Goal: Task Accomplishment & Management: Manage account settings

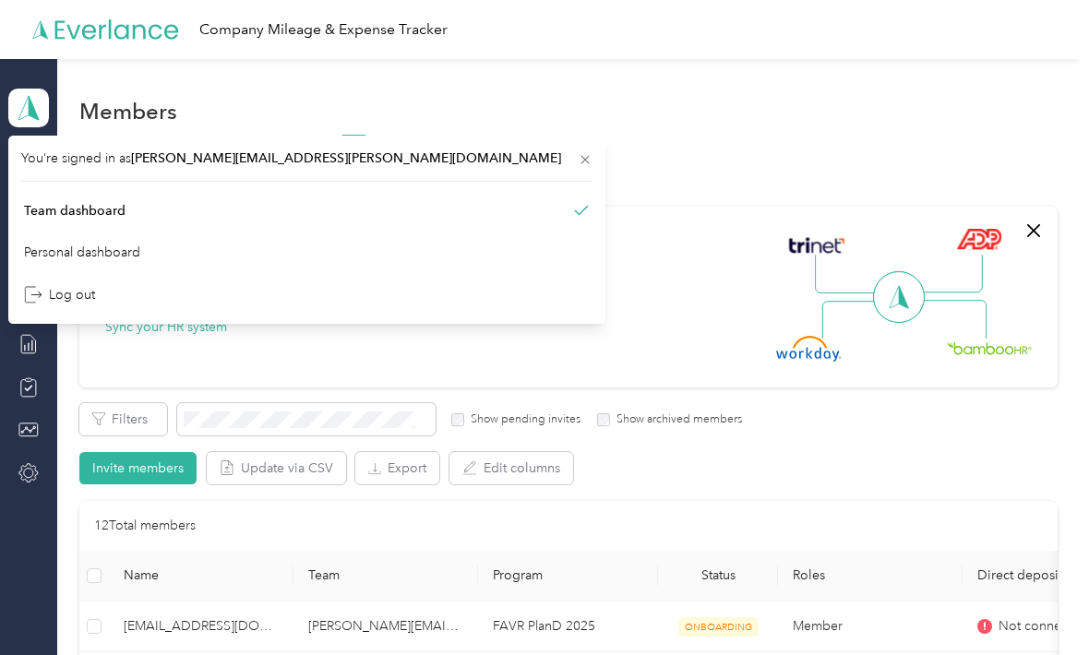
scroll to position [700, 0]
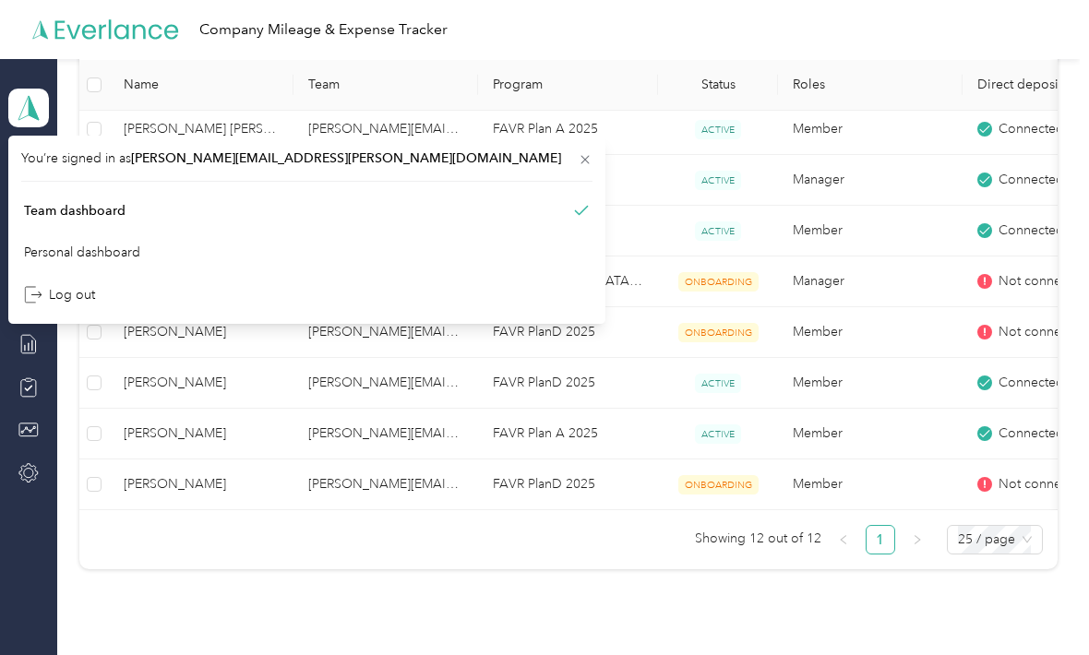
click at [645, 54] on div "Company Mileage & Expense Tracker" at bounding box center [539, 29] width 1079 height 59
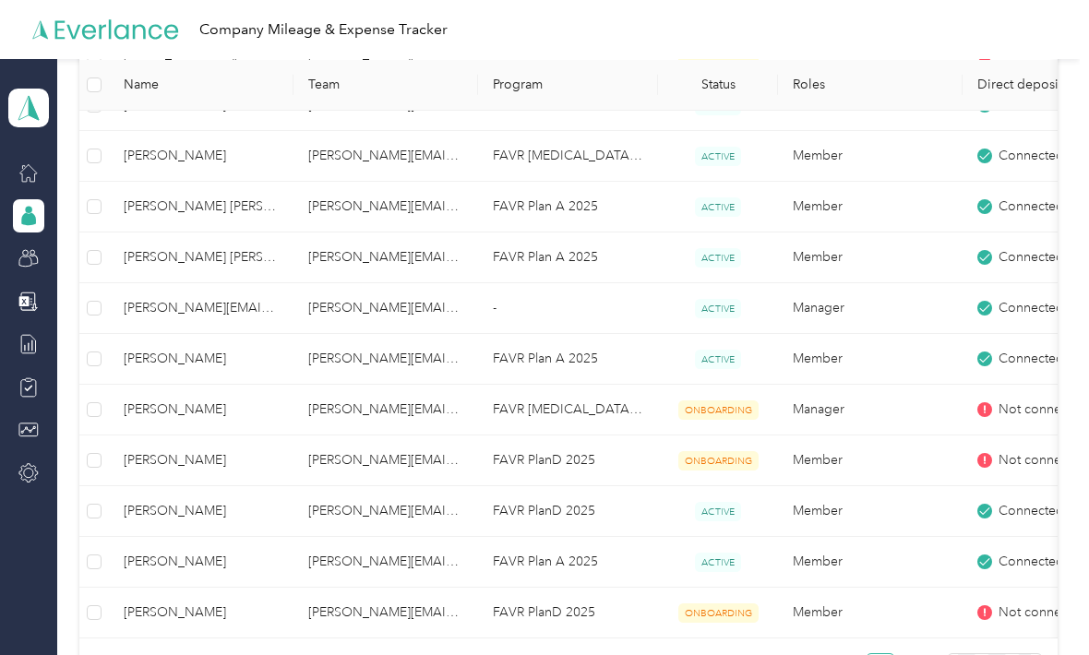
scroll to position [574, 0]
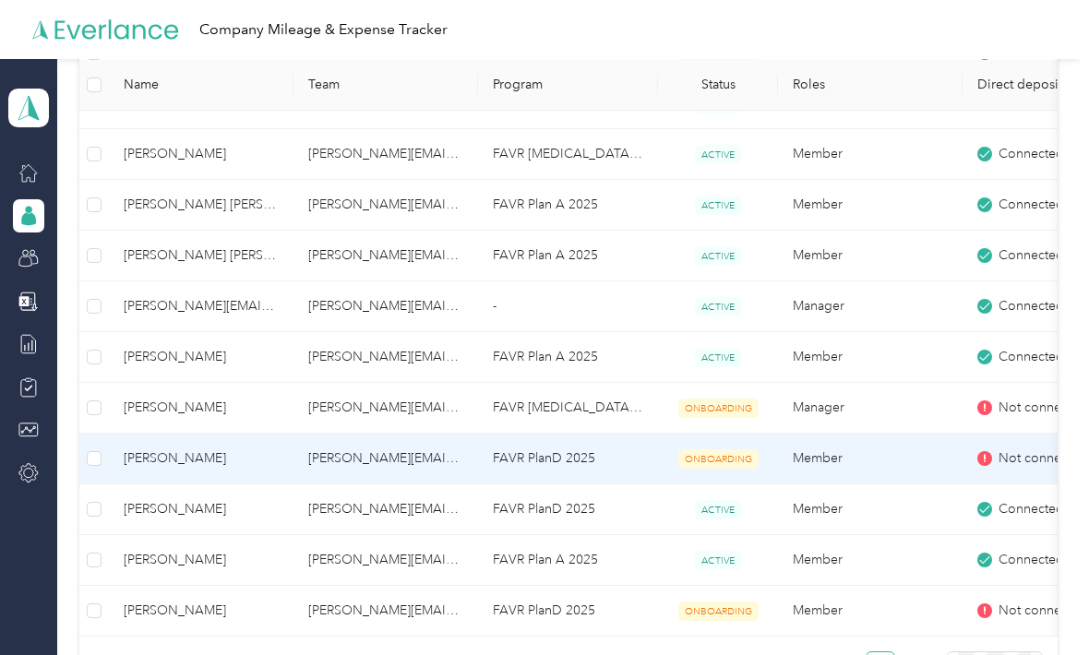
click at [397, 463] on td "[PERSON_NAME][EMAIL_ADDRESS][PERSON_NAME][DOMAIN_NAME]" at bounding box center [385, 459] width 185 height 51
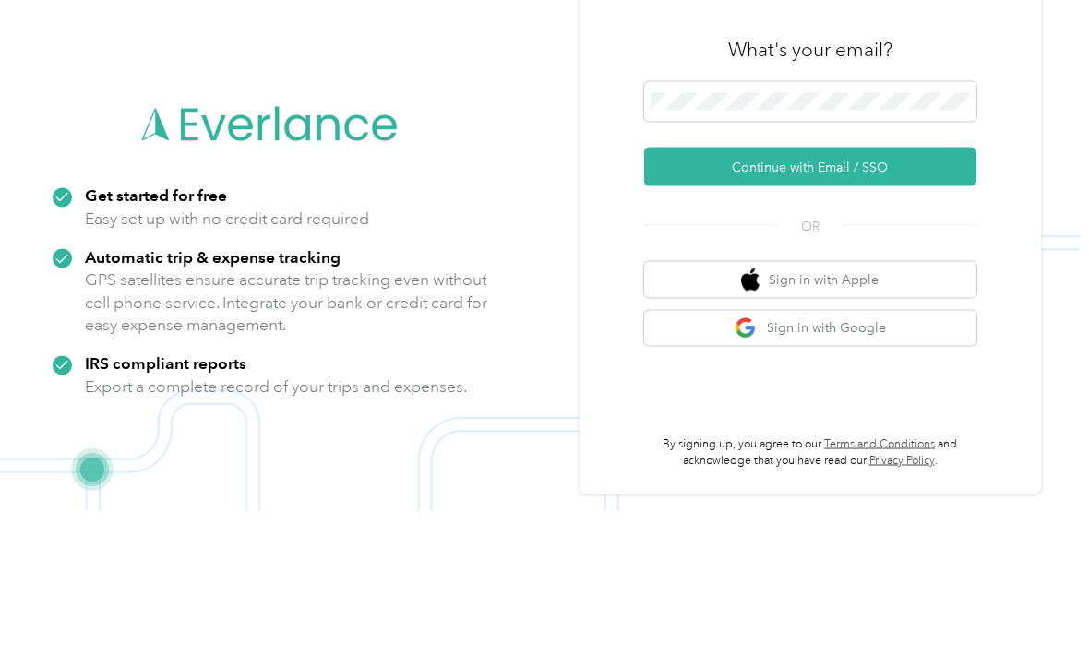
scroll to position [120, 0]
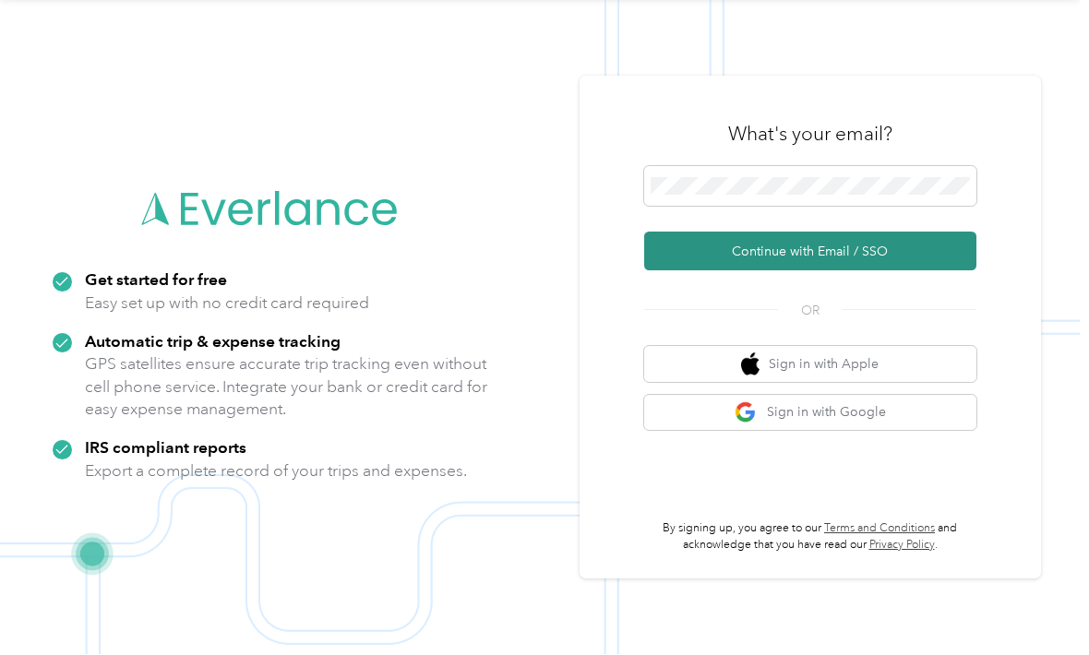
click at [811, 232] on button "Continue with Email / SSO" at bounding box center [810, 251] width 332 height 39
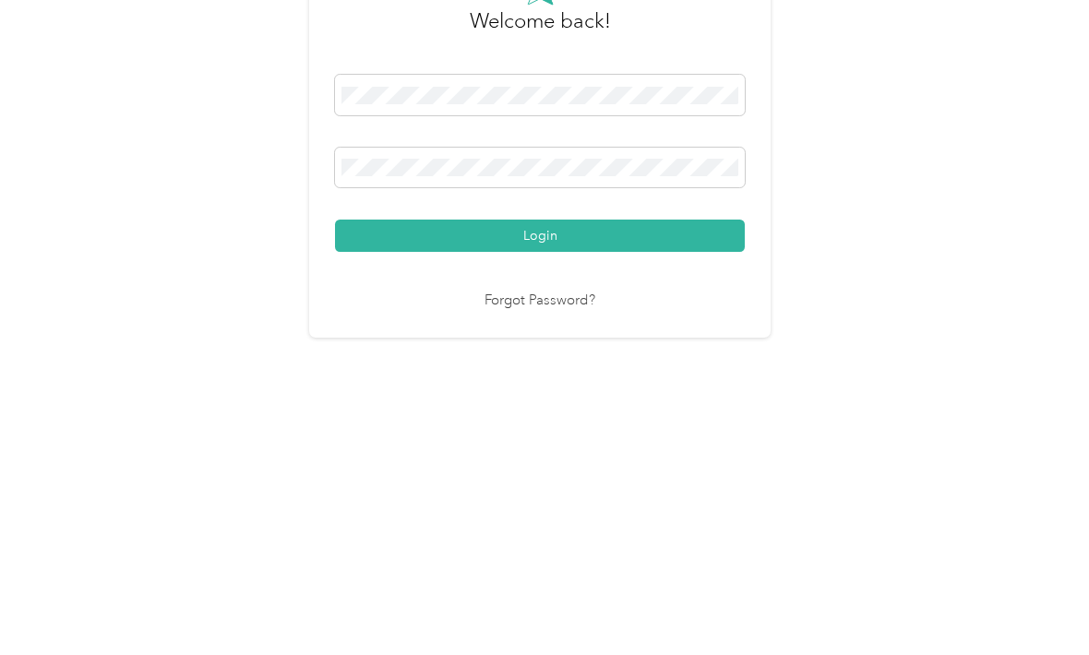
click at [544, 427] on button "Login" at bounding box center [540, 443] width 410 height 32
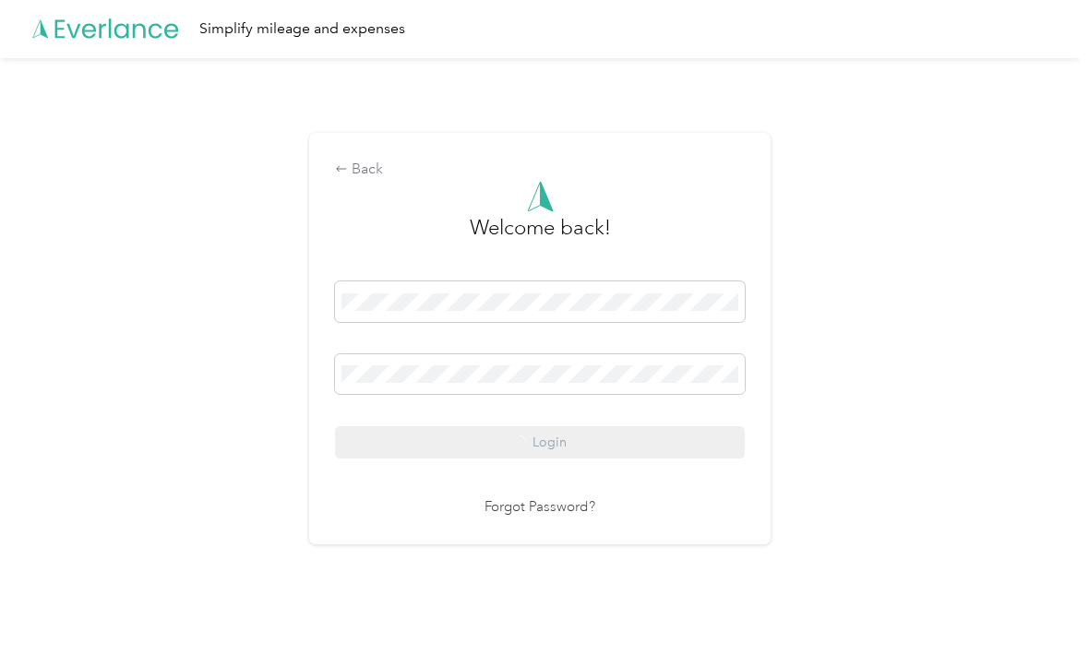
scroll to position [35, 0]
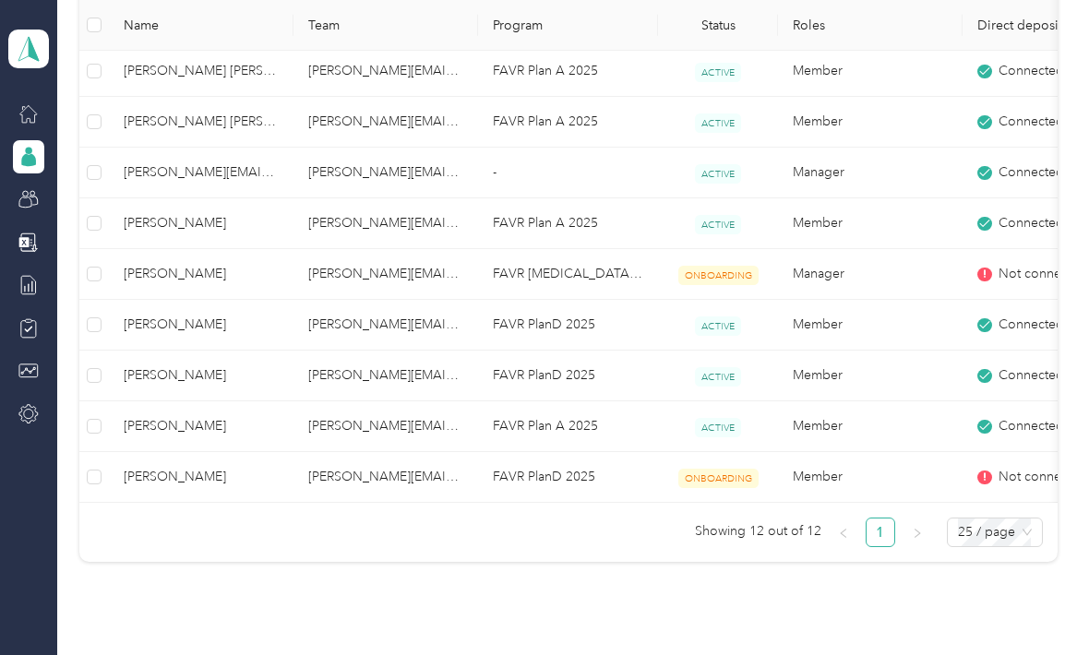
scroll to position [657, 0]
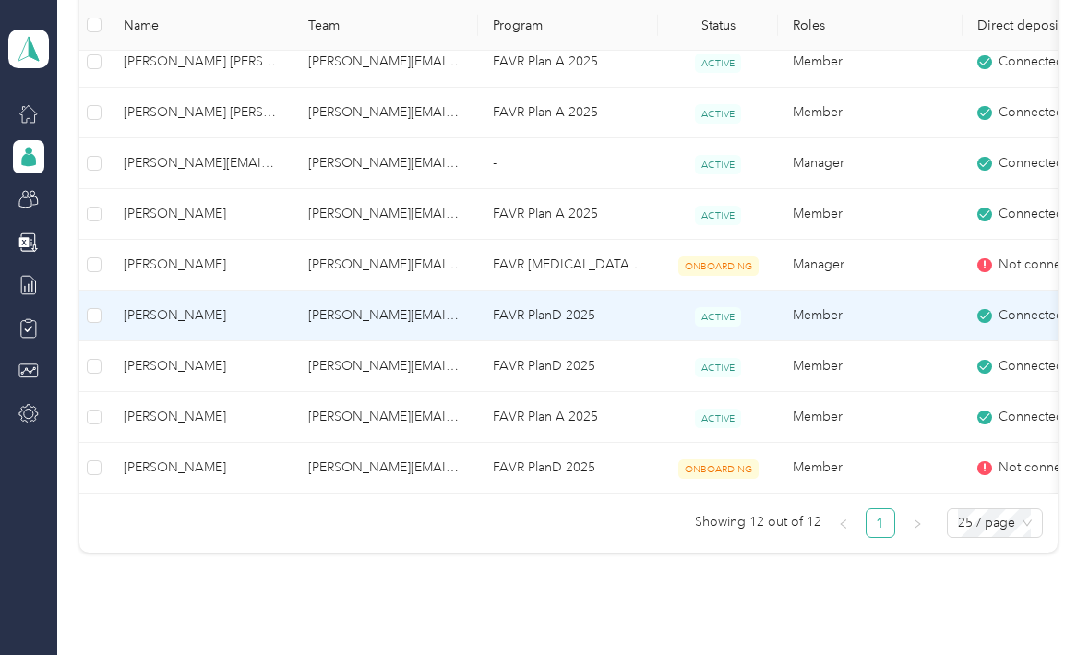
click at [246, 305] on span "[PERSON_NAME]" at bounding box center [201, 315] width 155 height 20
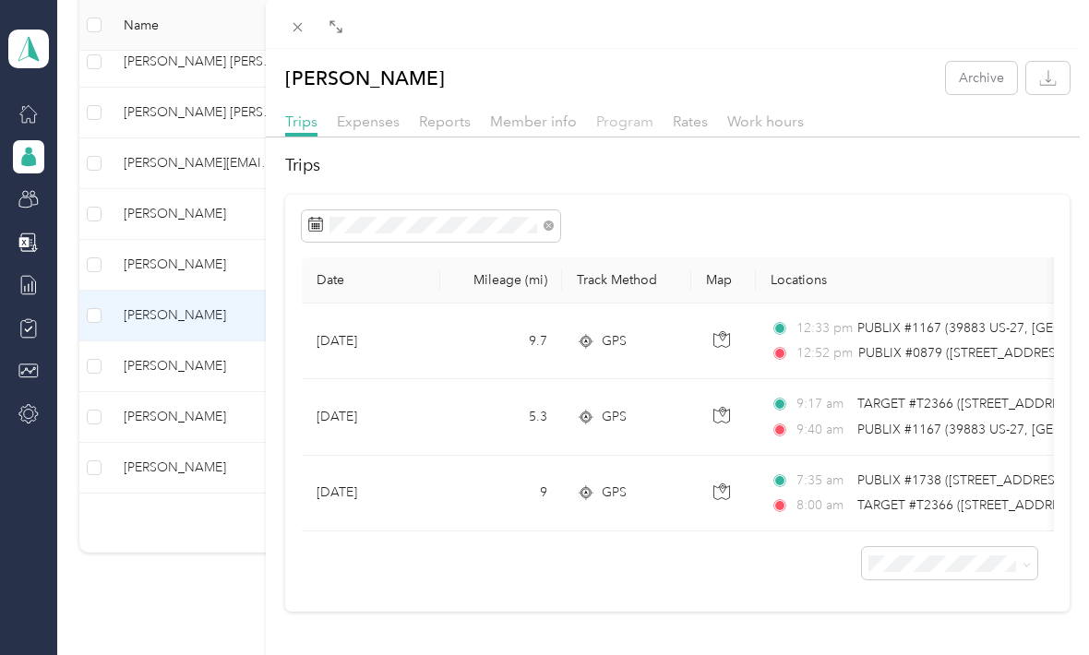
click at [625, 126] on span "Program" at bounding box center [624, 122] width 57 height 18
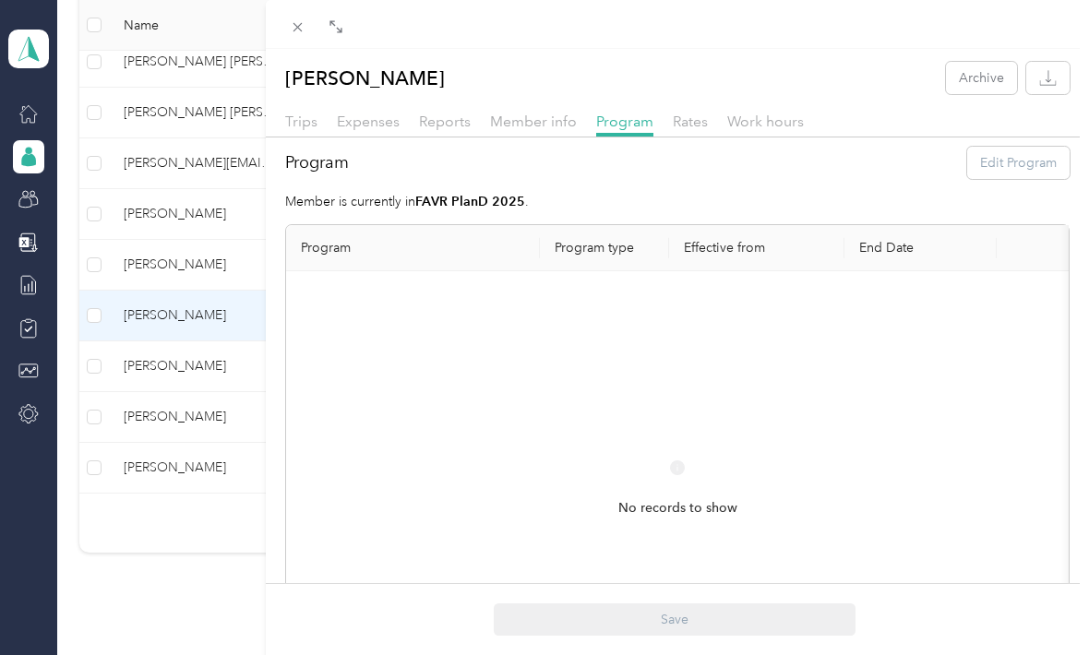
click at [459, 137] on div at bounding box center [677, 142] width 823 height 10
click at [546, 121] on span "Member info" at bounding box center [533, 122] width 87 height 18
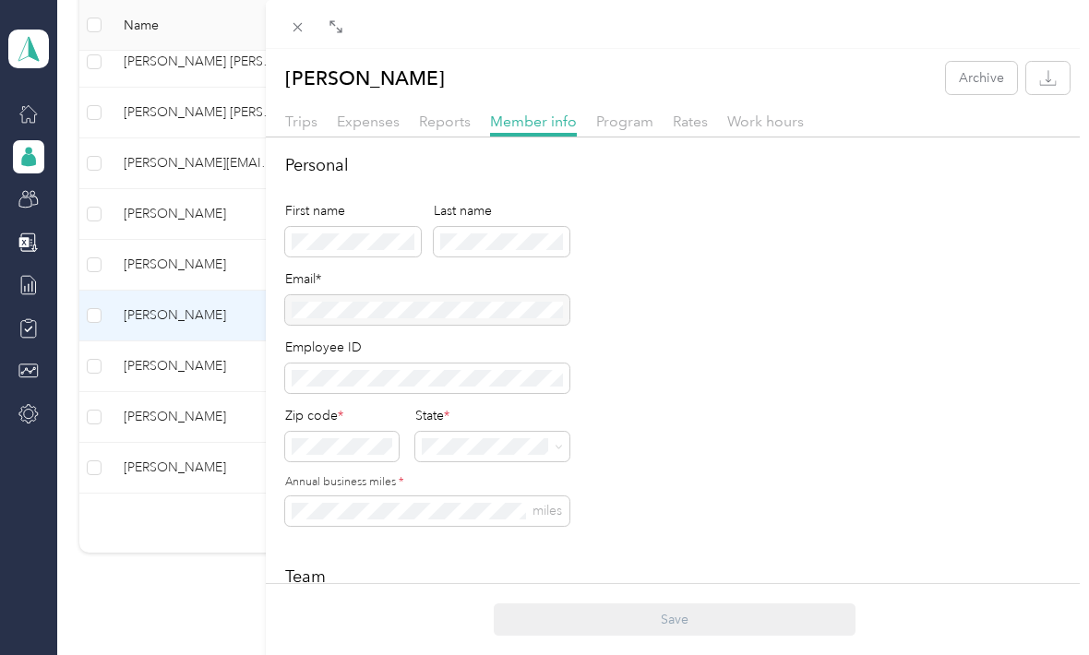
click at [458, 132] on div "Reports" at bounding box center [445, 122] width 52 height 23
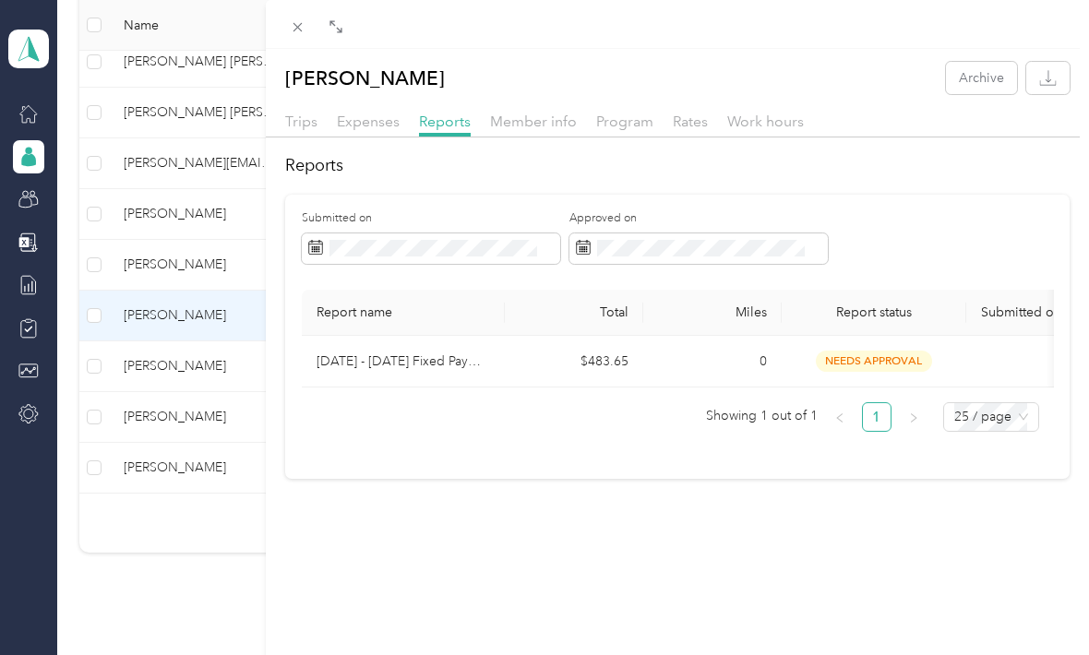
click at [172, 319] on div "[PERSON_NAME] Archive Trips Expenses Reports Member info Program Rates Work hou…" at bounding box center [544, 327] width 1089 height 655
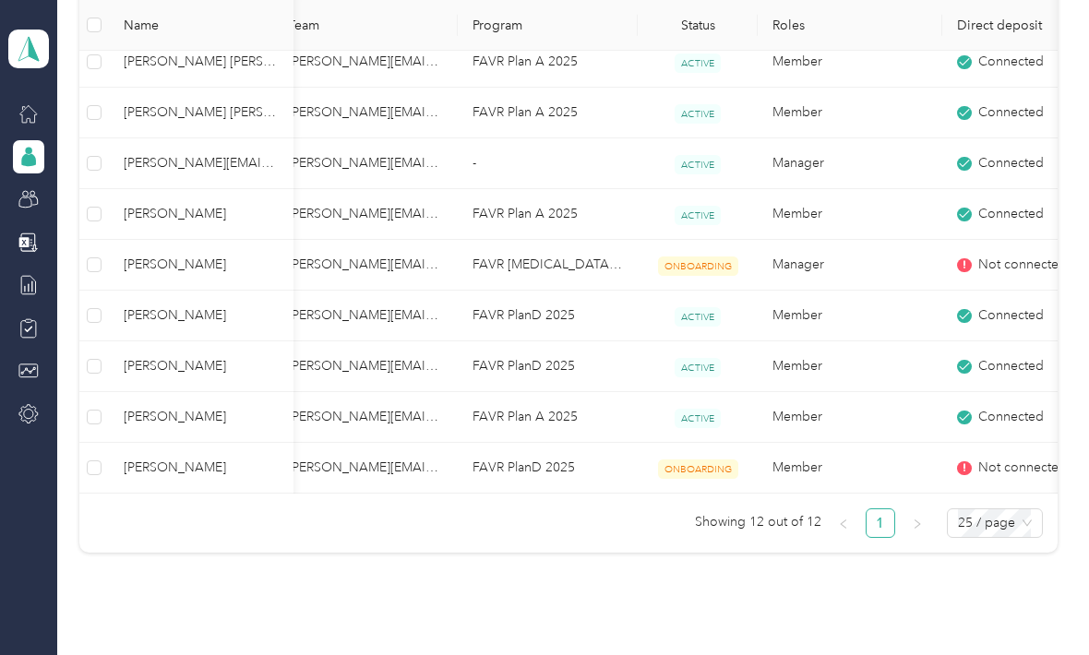
scroll to position [0, 20]
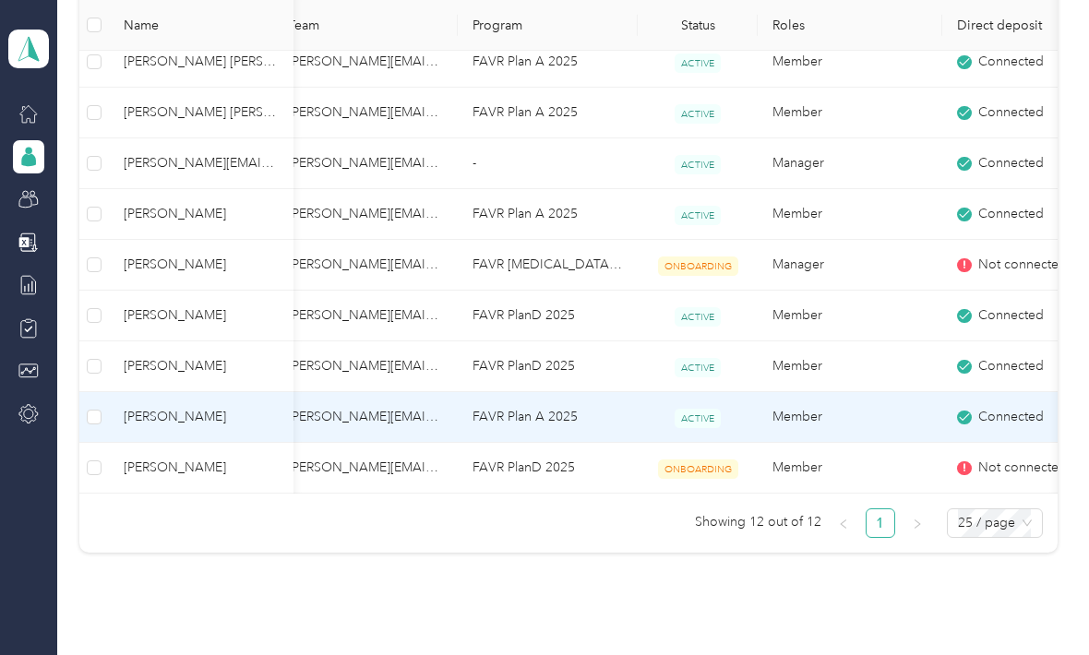
click at [800, 402] on td "Member" at bounding box center [849, 417] width 185 height 51
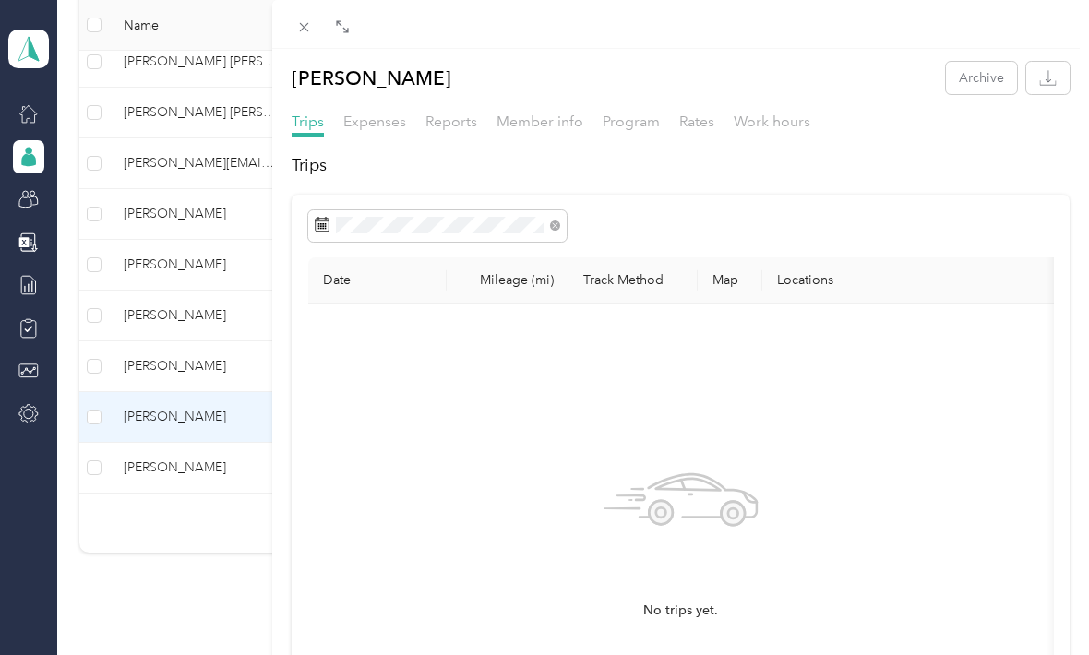
click at [161, 319] on div "[PERSON_NAME] Archive Trips Expenses Reports Member info Program Rates Work hou…" at bounding box center [544, 327] width 1089 height 655
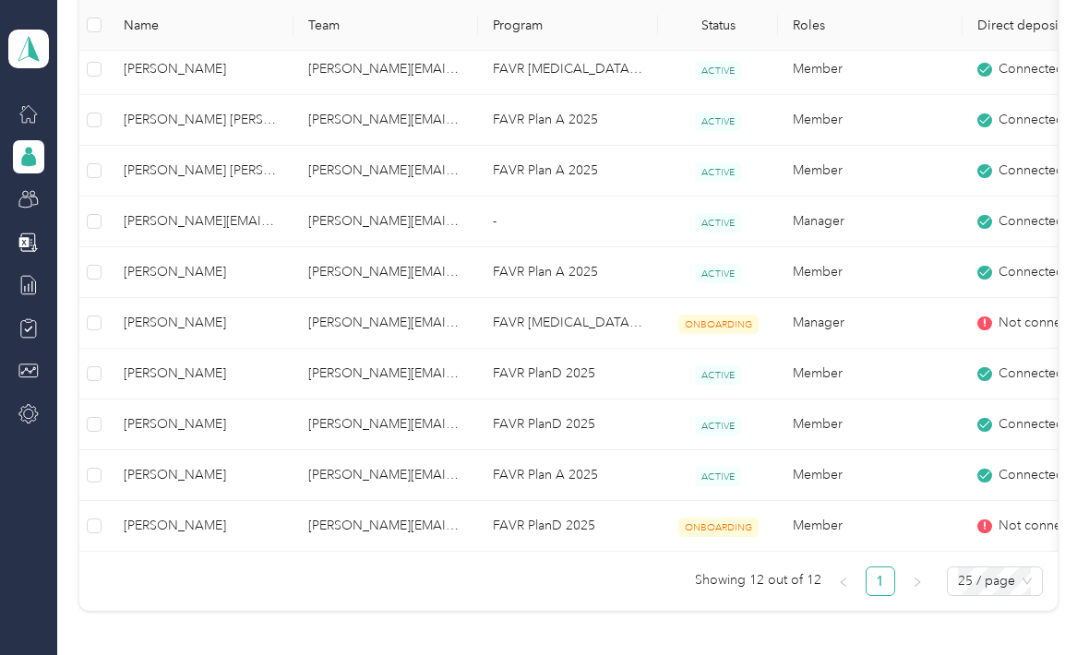
scroll to position [531, 0]
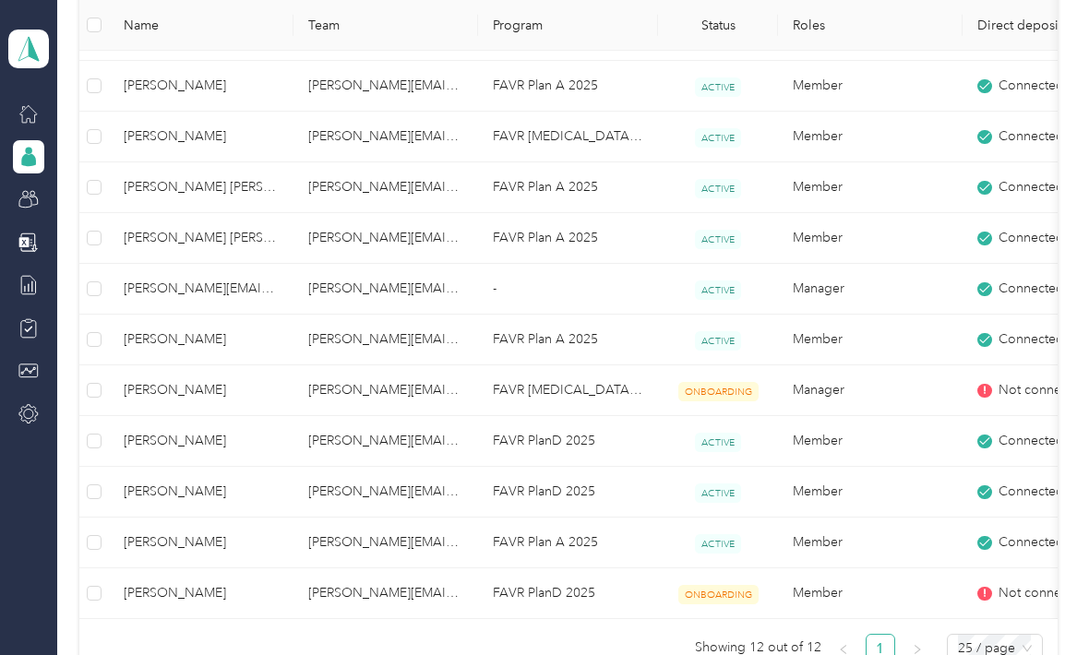
click at [1038, 394] on span "Not connected" at bounding box center [1042, 390] width 89 height 20
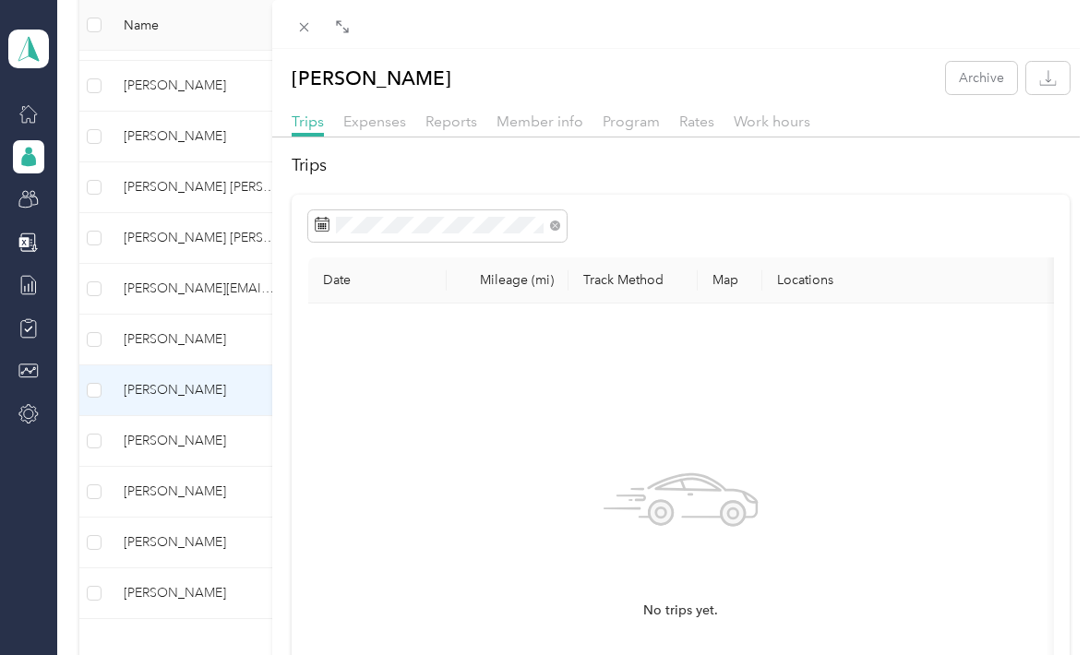
click at [140, 387] on div "[PERSON_NAME] Archive Trips Expenses Reports Member info Program Rates Work hou…" at bounding box center [544, 327] width 1089 height 655
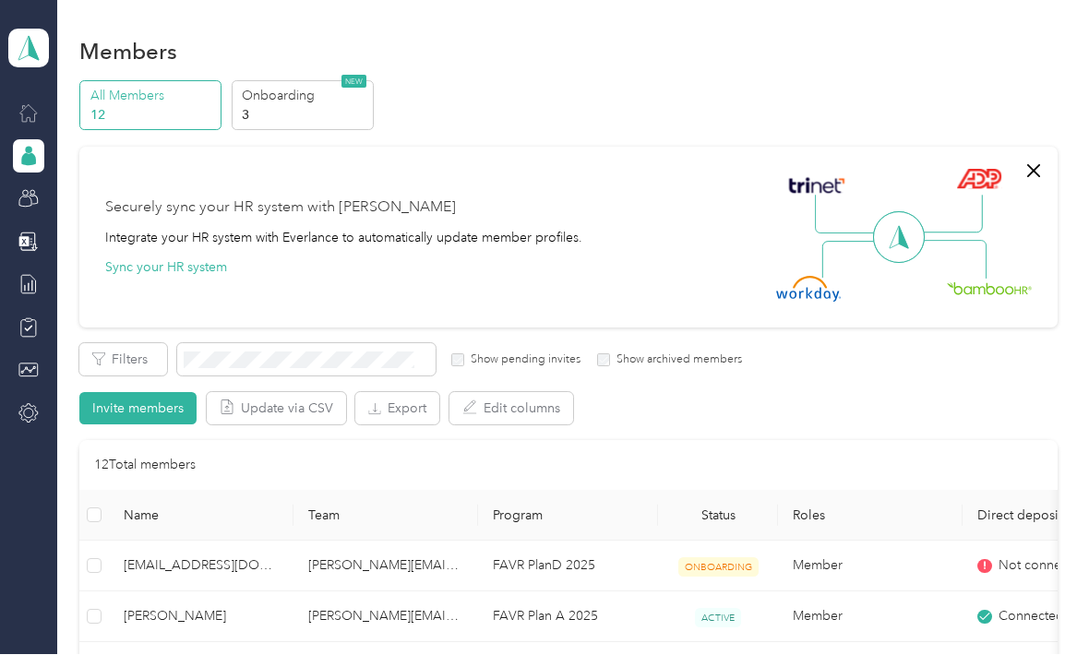
click at [20, 110] on icon at bounding box center [28, 113] width 20 height 20
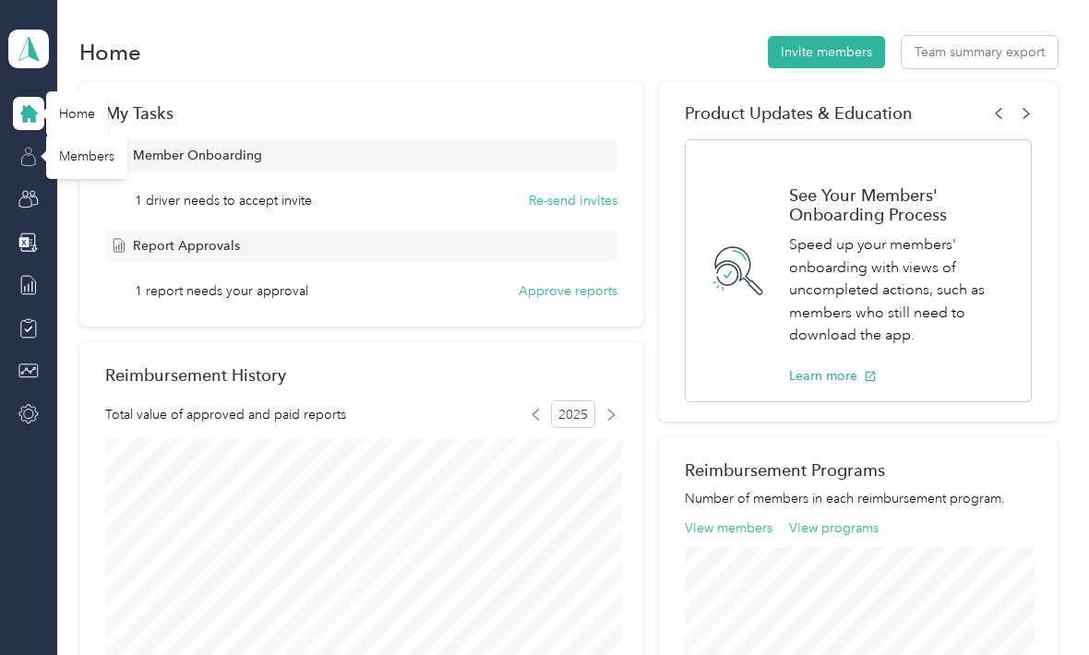
scroll to position [57, 0]
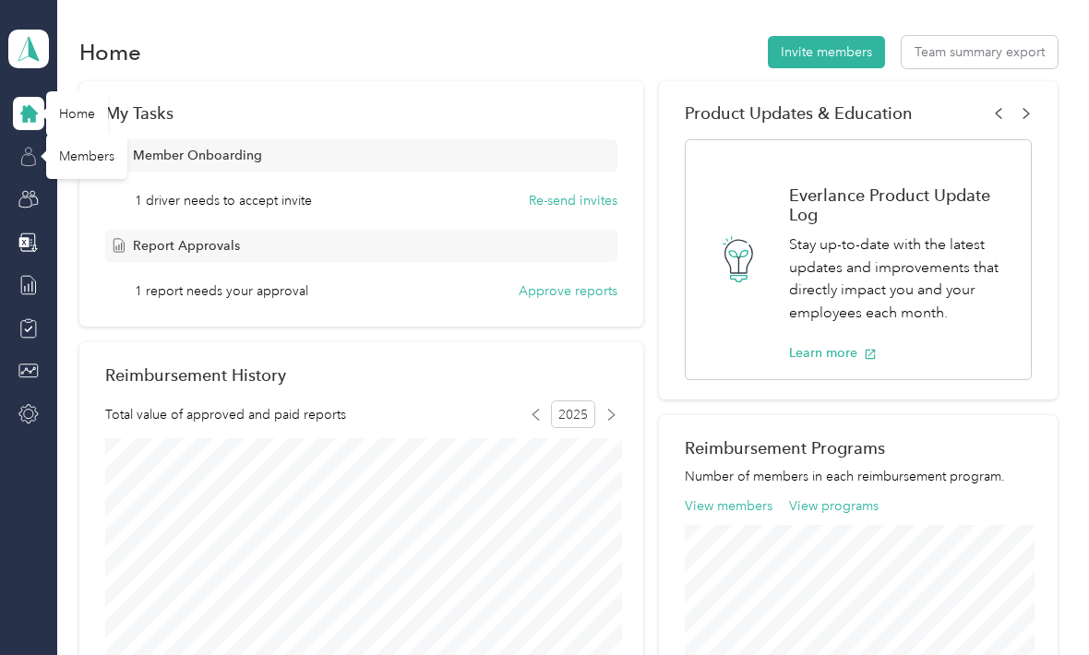
click at [33, 147] on icon at bounding box center [28, 157] width 20 height 20
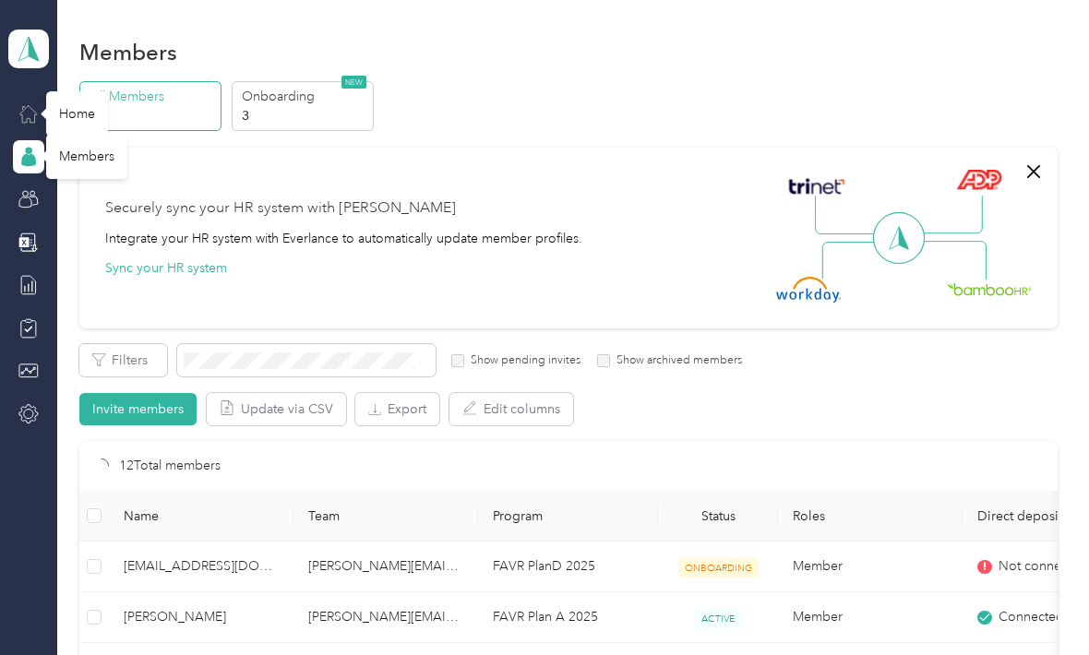
click at [71, 303] on div "Members All Members 12 Onboarding 3 NEW Securely sync your HR system with Everl…" at bounding box center [568, 663] width 1022 height 1326
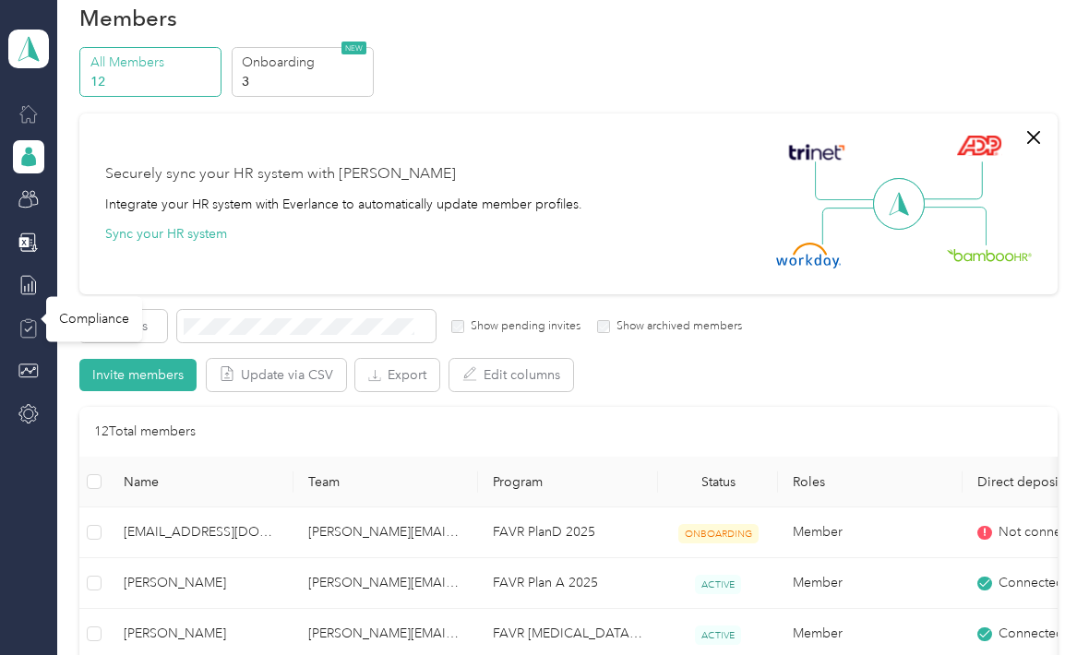
scroll to position [33, 0]
click at [33, 318] on icon at bounding box center [28, 328] width 20 height 20
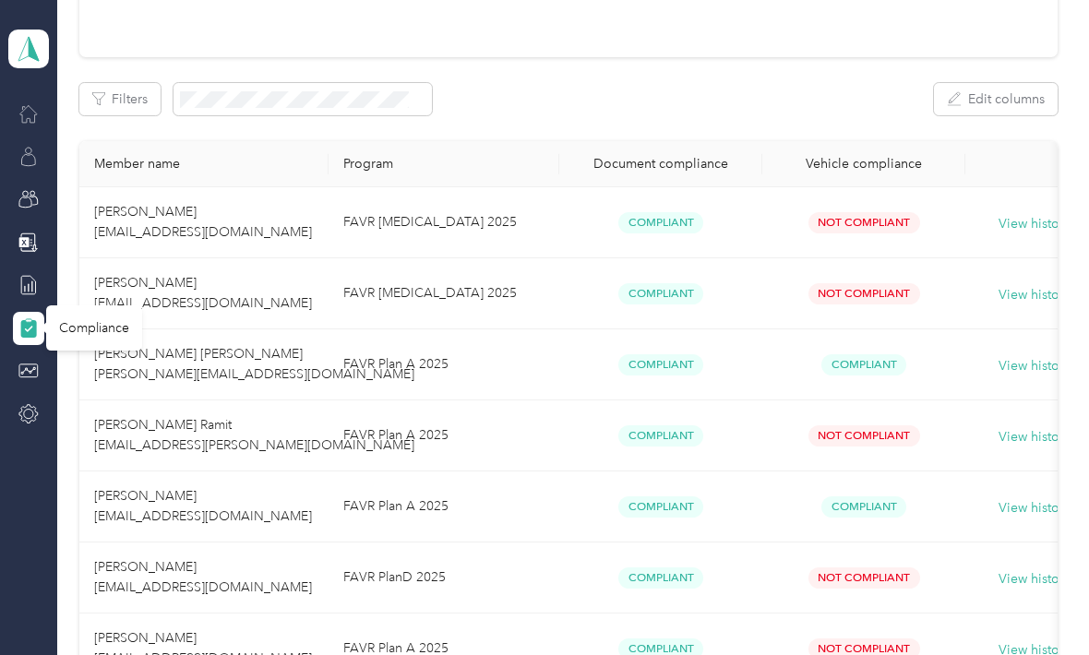
scroll to position [222, 0]
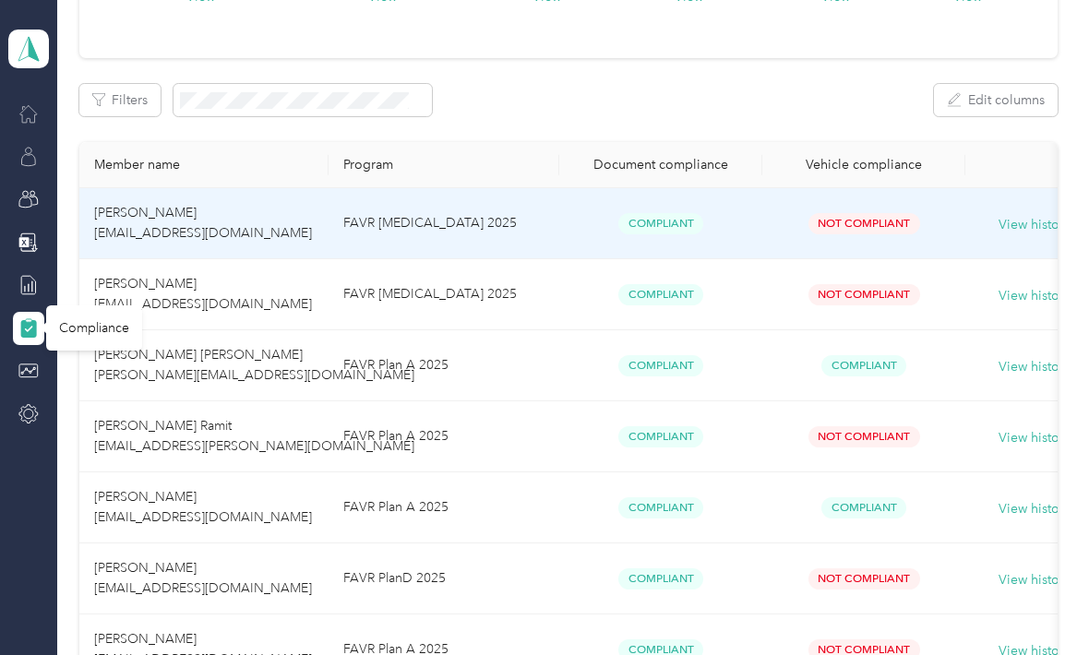
click at [873, 213] on span "Not Compliant" at bounding box center [864, 223] width 112 height 21
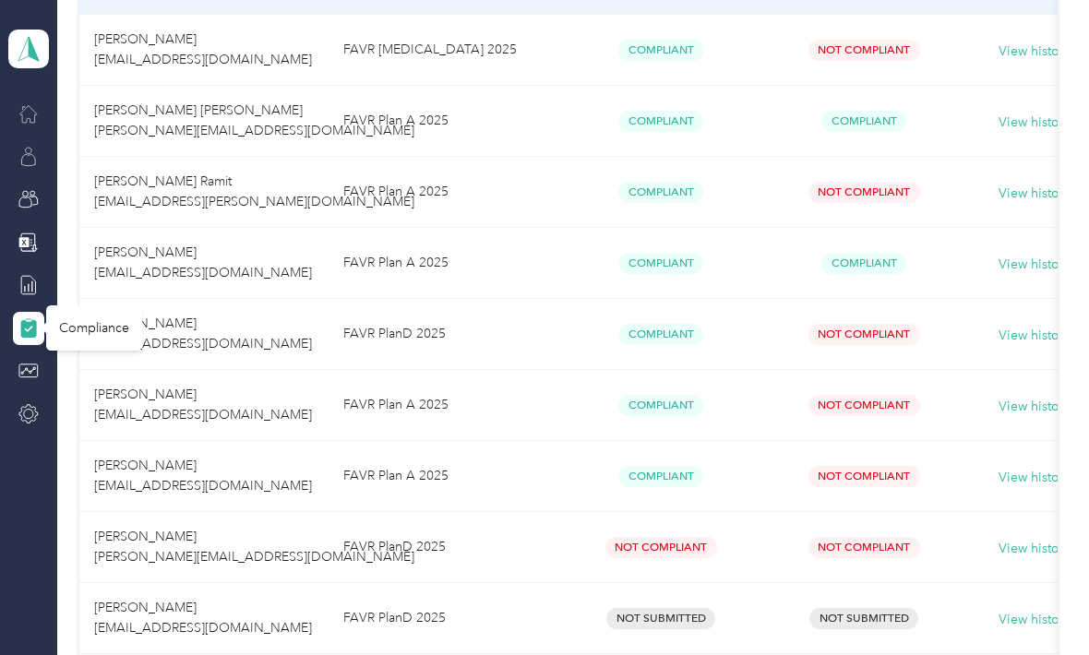
scroll to position [468, 0]
click at [980, 322] on div "View history" at bounding box center [1034, 334] width 109 height 24
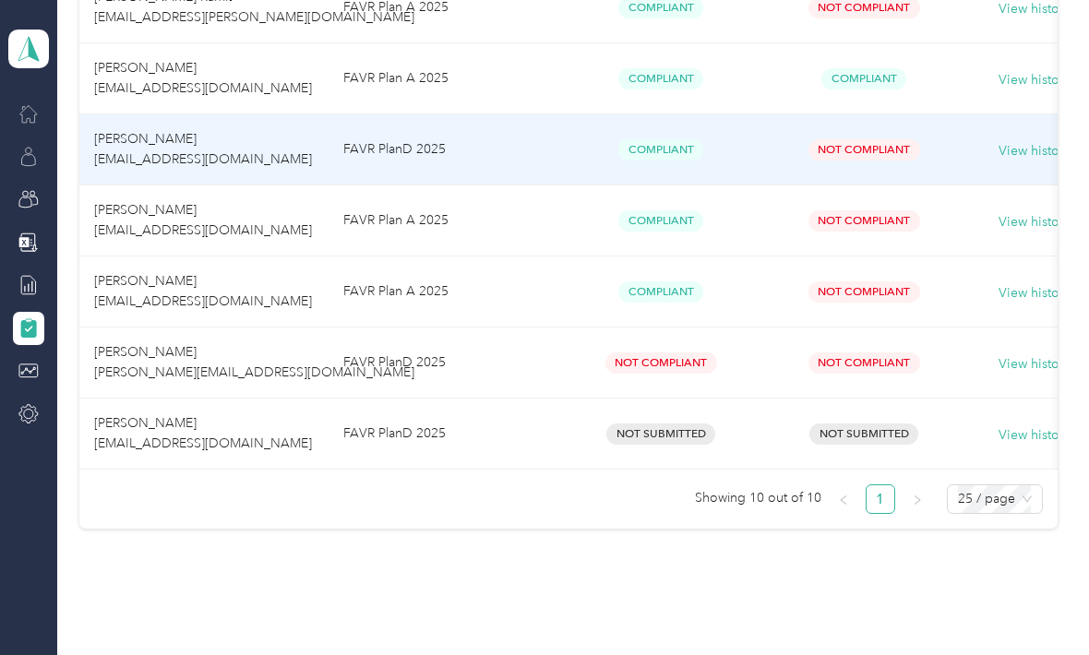
scroll to position [649, 0]
click at [972, 329] on td "View history" at bounding box center [1034, 364] width 138 height 71
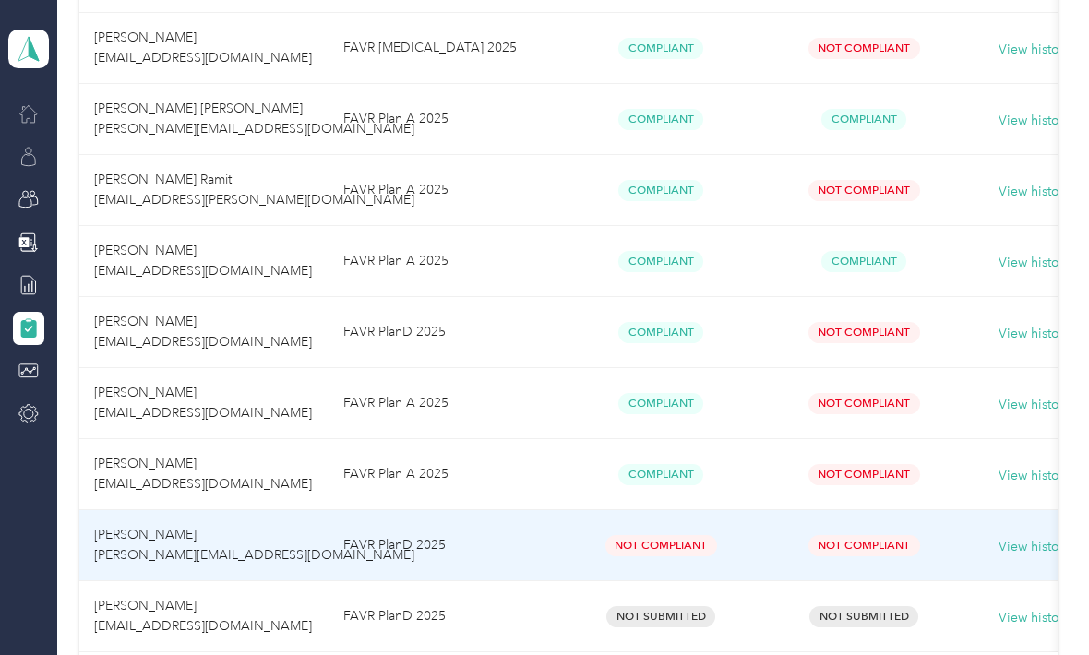
scroll to position [471, 0]
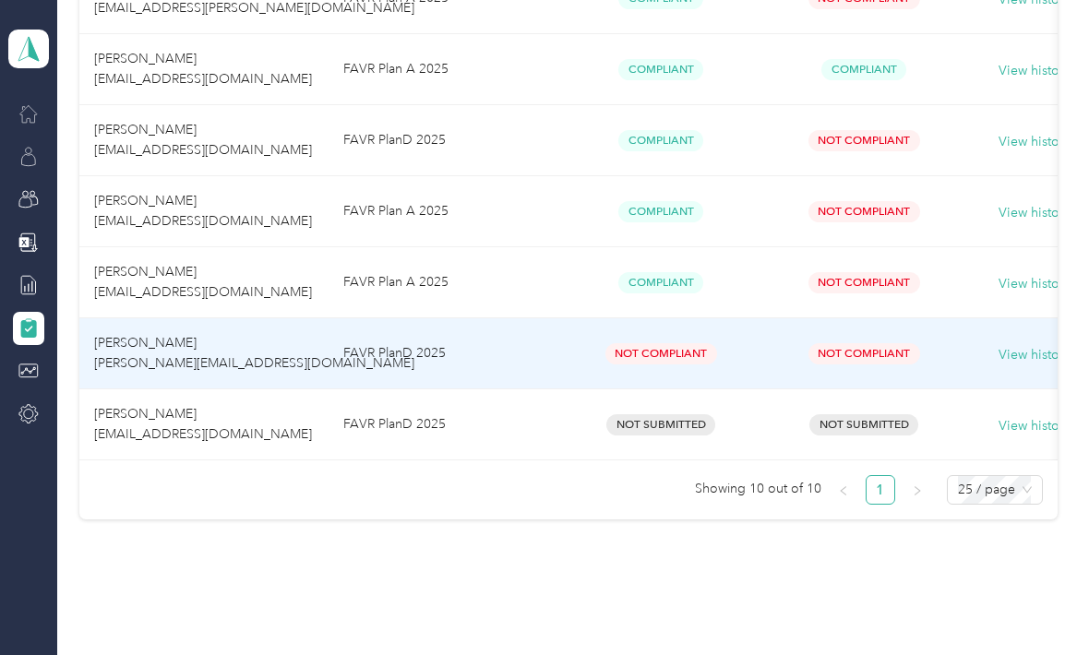
click at [976, 389] on td "View history" at bounding box center [1034, 424] width 138 height 71
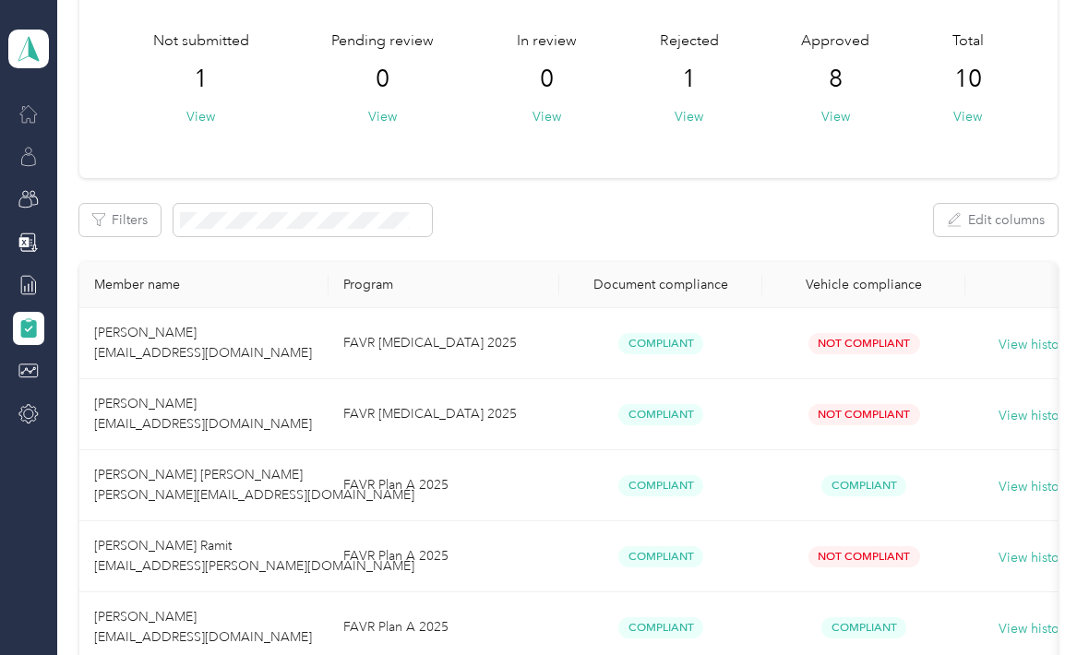
scroll to position [107, 0]
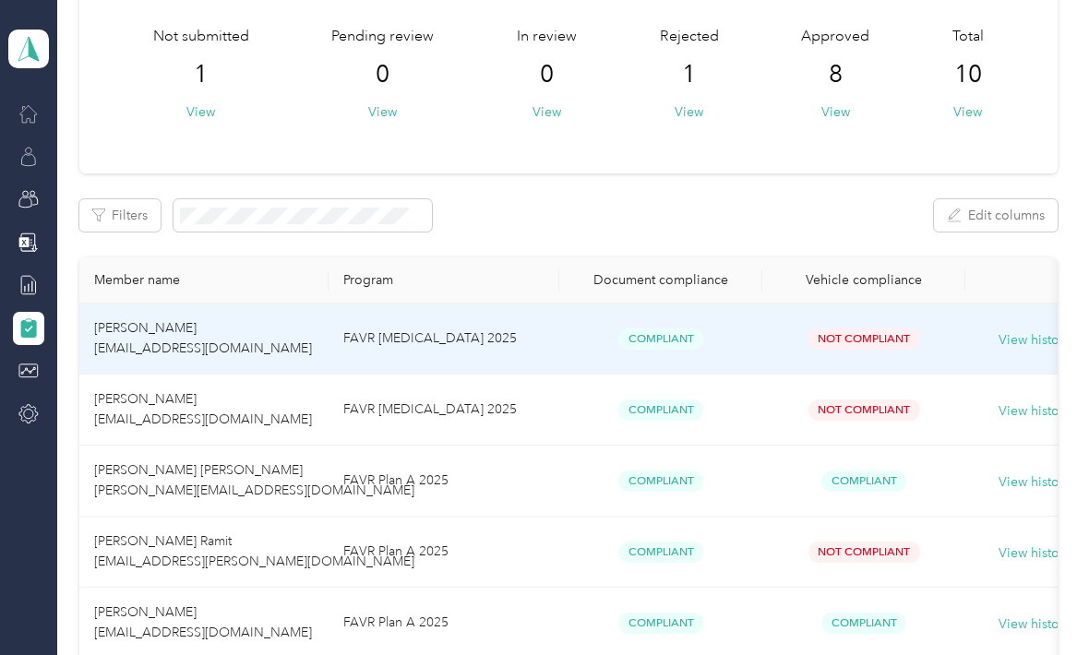
click at [868, 328] on span "Not Compliant" at bounding box center [864, 338] width 112 height 21
click at [881, 328] on span "Not Compliant" at bounding box center [864, 338] width 112 height 21
click at [874, 328] on span "Not Compliant" at bounding box center [864, 338] width 112 height 21
click at [850, 328] on span "Not Compliant" at bounding box center [864, 338] width 112 height 21
click at [1041, 330] on button "View history" at bounding box center [1034, 340] width 72 height 20
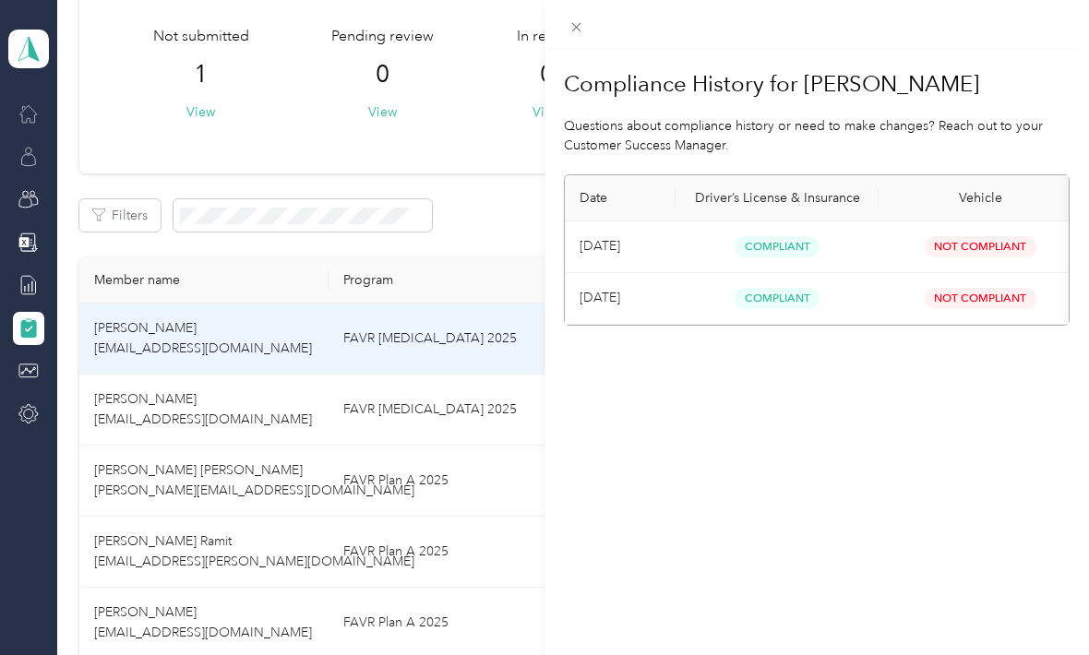
click at [989, 243] on span "Not Compliant" at bounding box center [980, 246] width 112 height 21
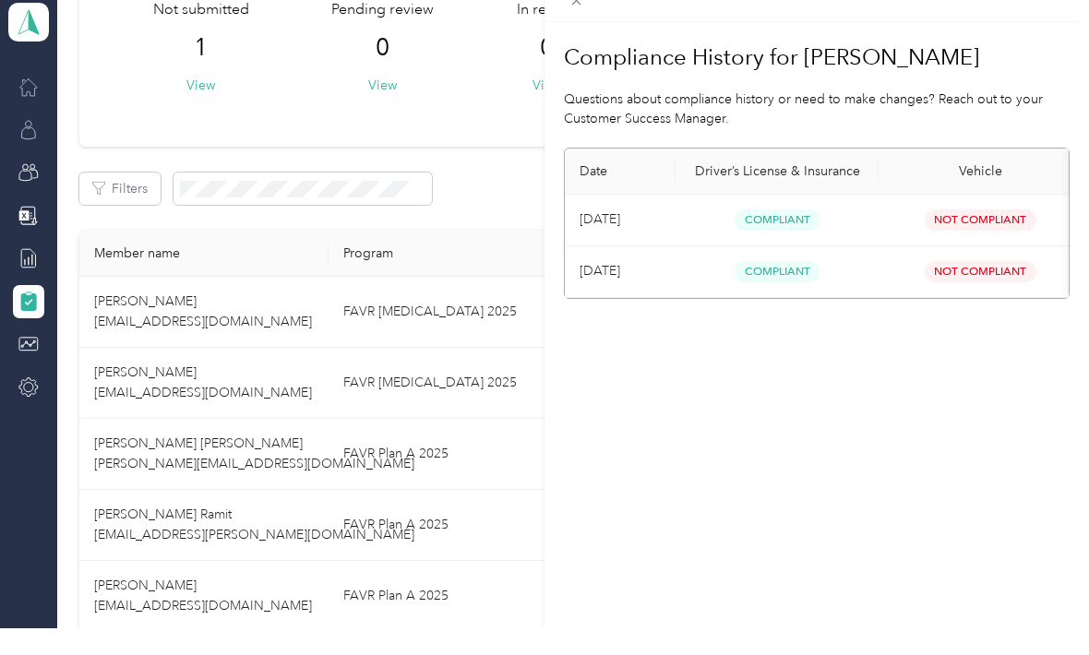
scroll to position [61, 0]
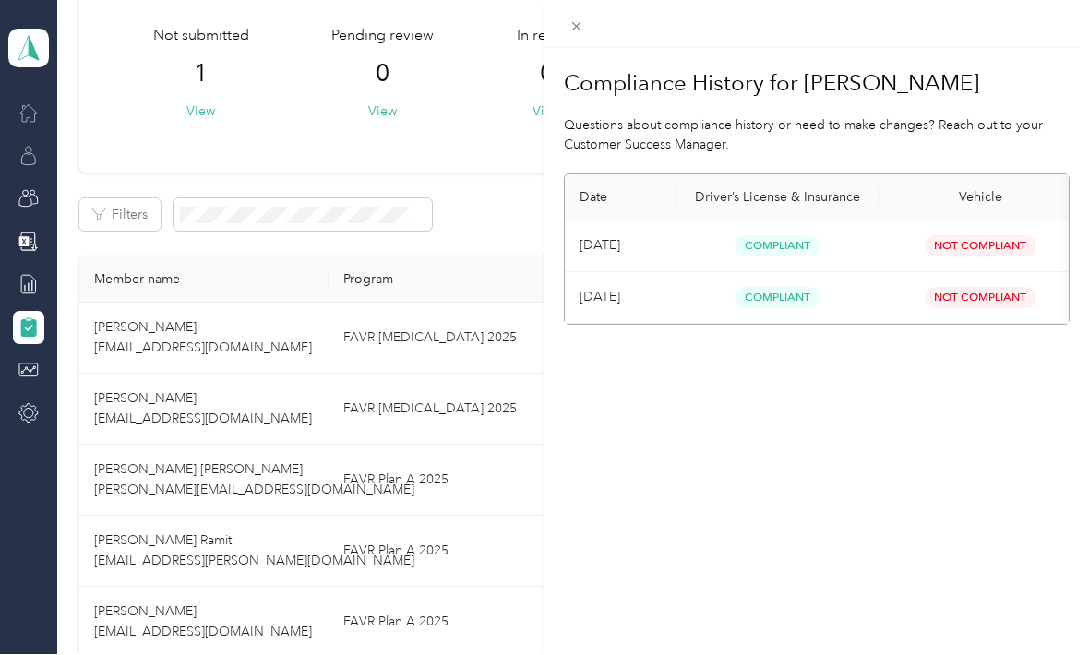
click at [22, 260] on div "Compliance History for [PERSON_NAME] Questions about compliance history or need…" at bounding box center [544, 327] width 1089 height 655
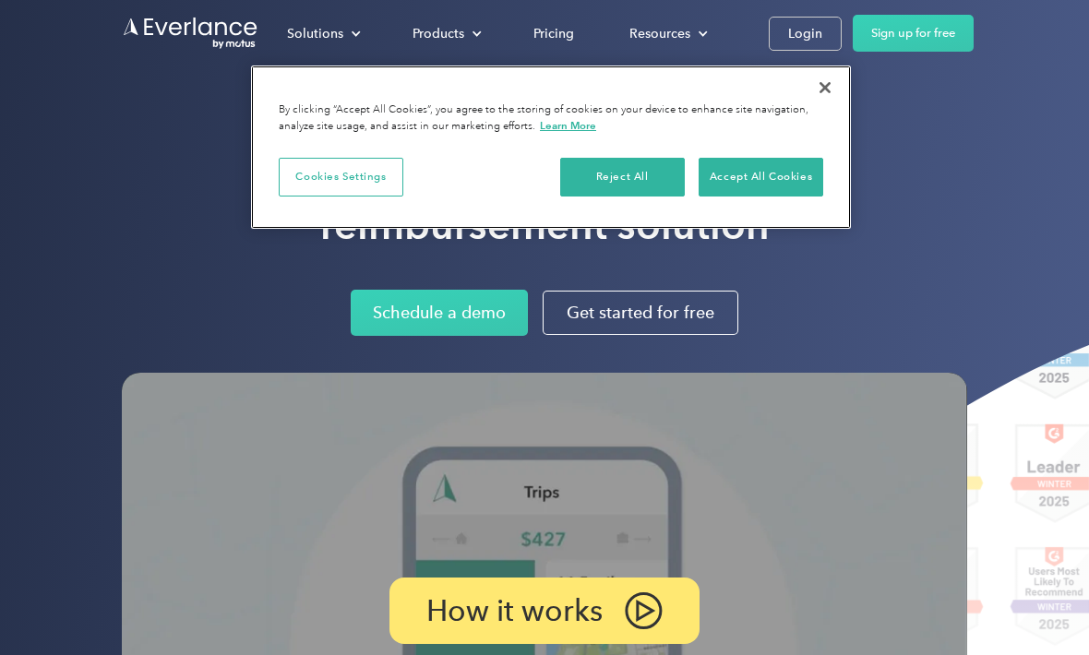
click at [827, 85] on button "Close" at bounding box center [824, 87] width 41 height 41
